Goal: Task Accomplishment & Management: Use online tool/utility

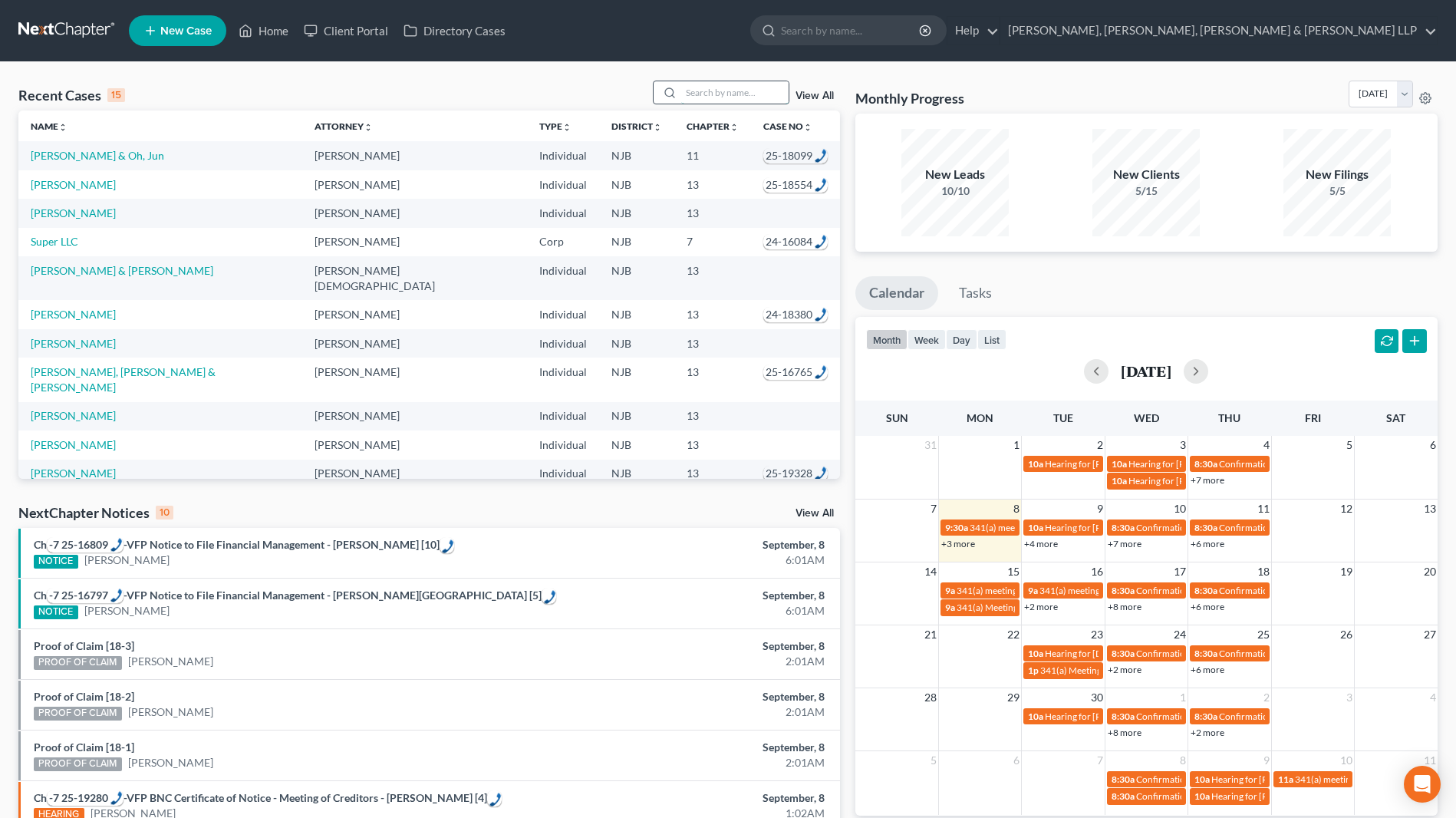
click at [698, 90] on input "search" at bounding box center [735, 92] width 107 height 23
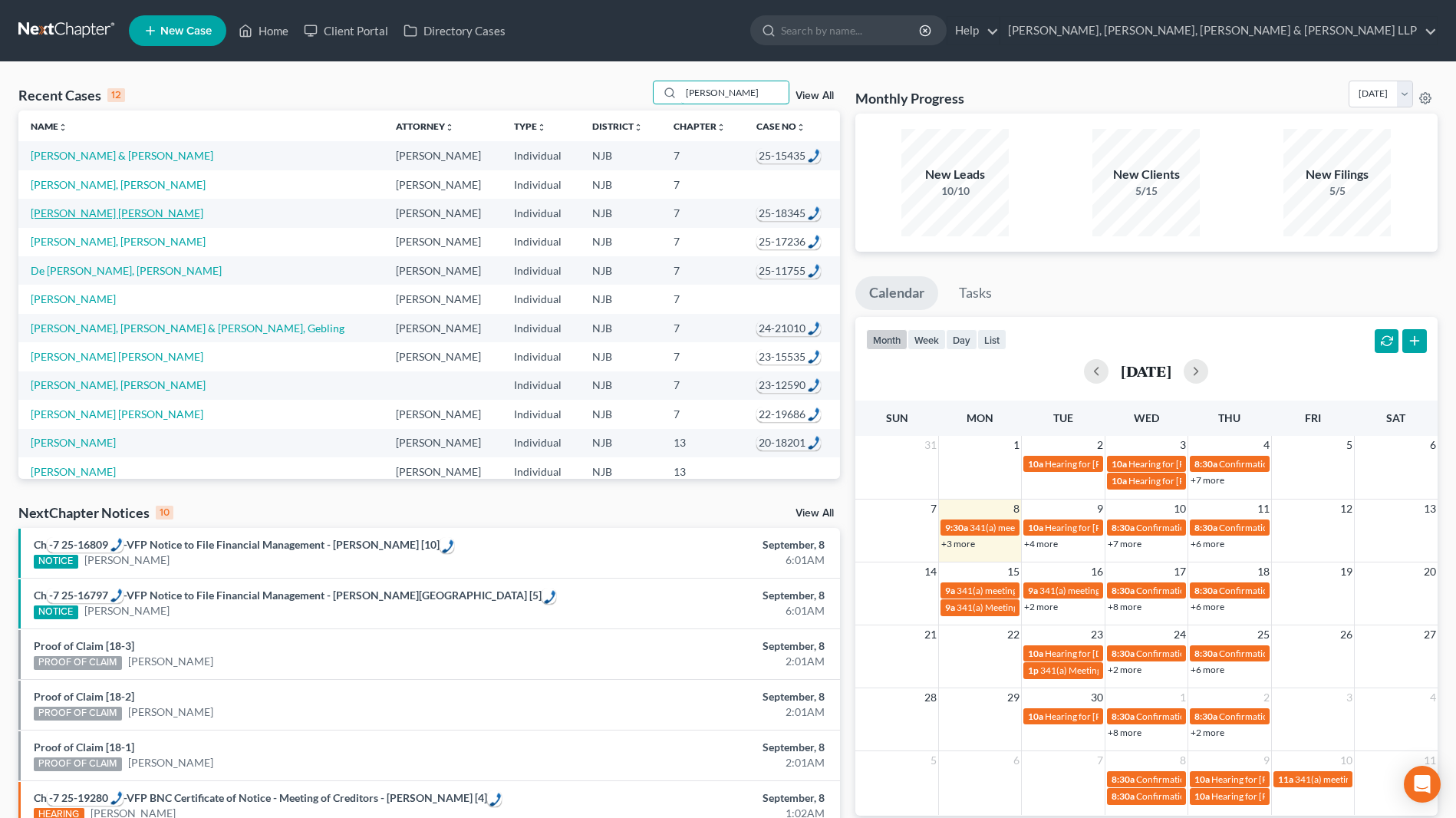
type input "[PERSON_NAME]"
click at [100, 214] on link "[PERSON_NAME] [PERSON_NAME]" at bounding box center [117, 213] width 172 height 13
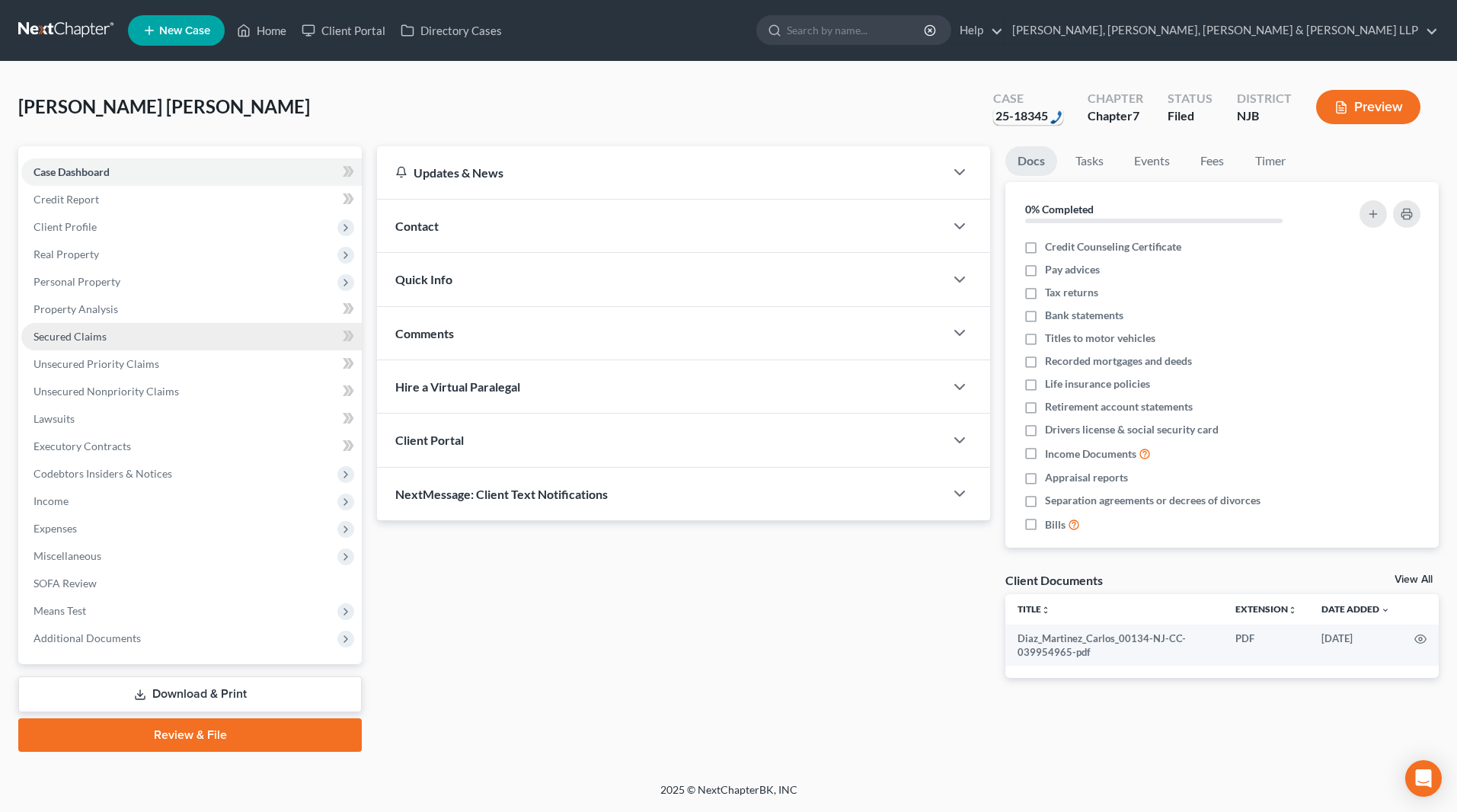
click at [68, 344] on link "Secured Claims" at bounding box center [192, 337] width 341 height 28
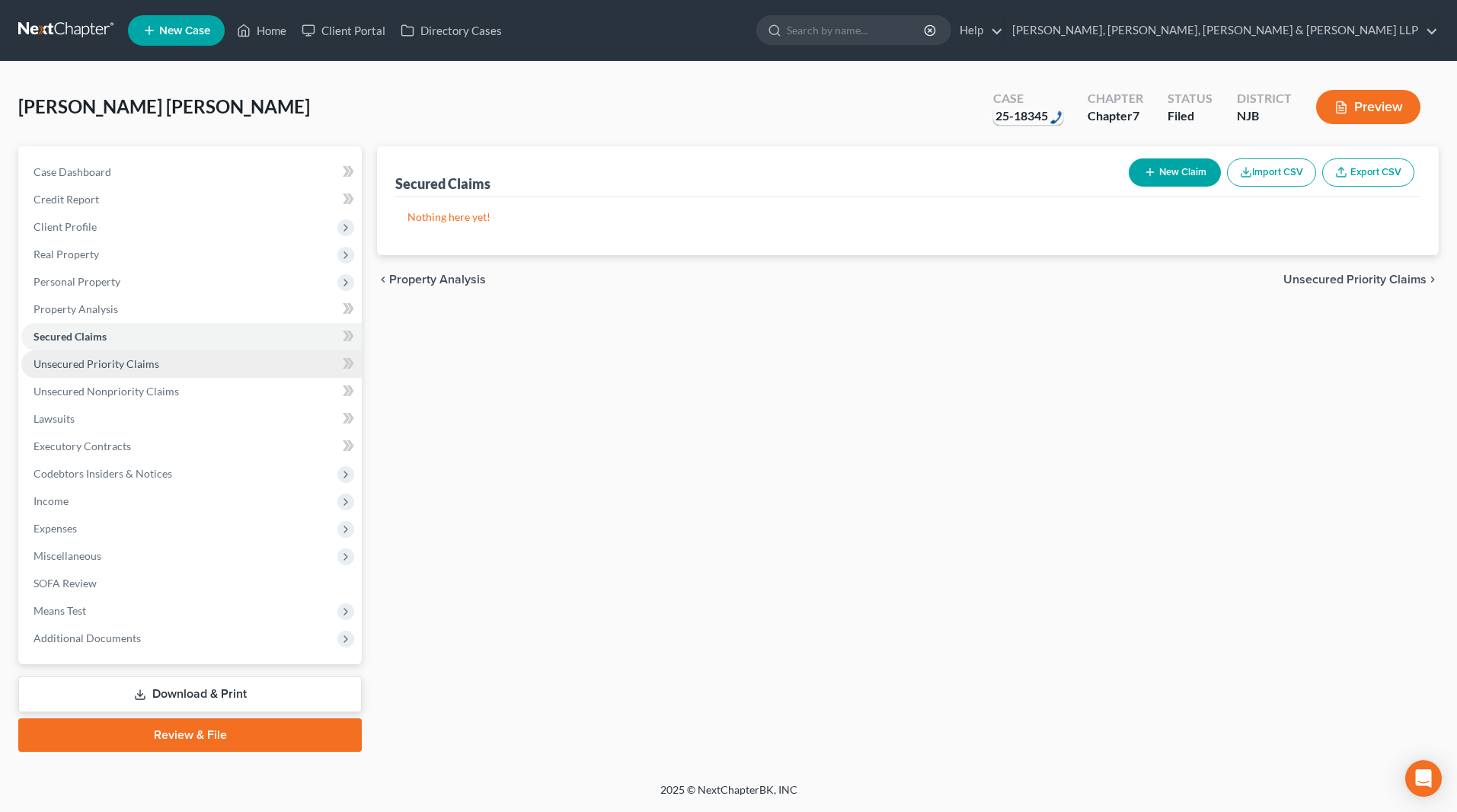
click at [96, 360] on span "Unsecured Priority Claims" at bounding box center [96, 364] width 126 height 13
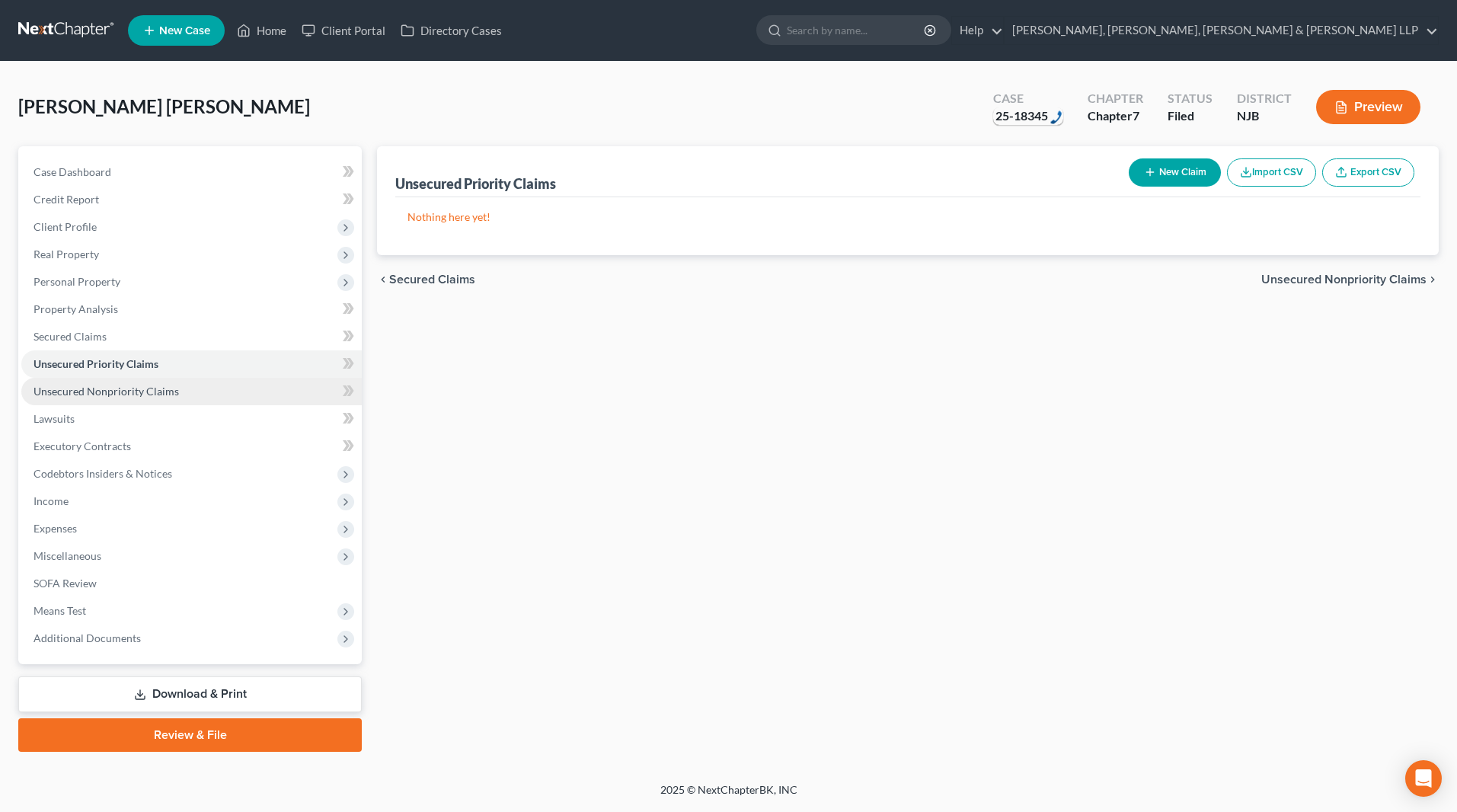
click at [94, 400] on link "Unsecured Nonpriority Claims" at bounding box center [192, 391] width 341 height 28
